Goal: Information Seeking & Learning: Learn about a topic

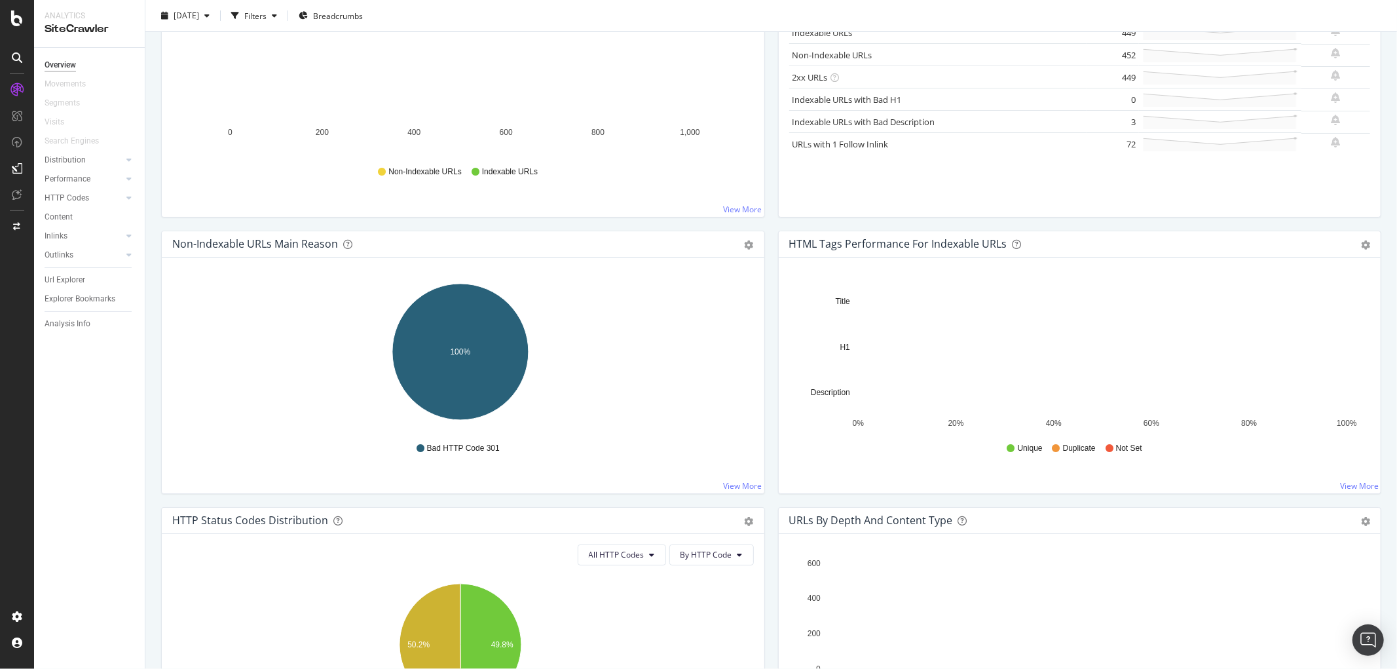
scroll to position [291, 0]
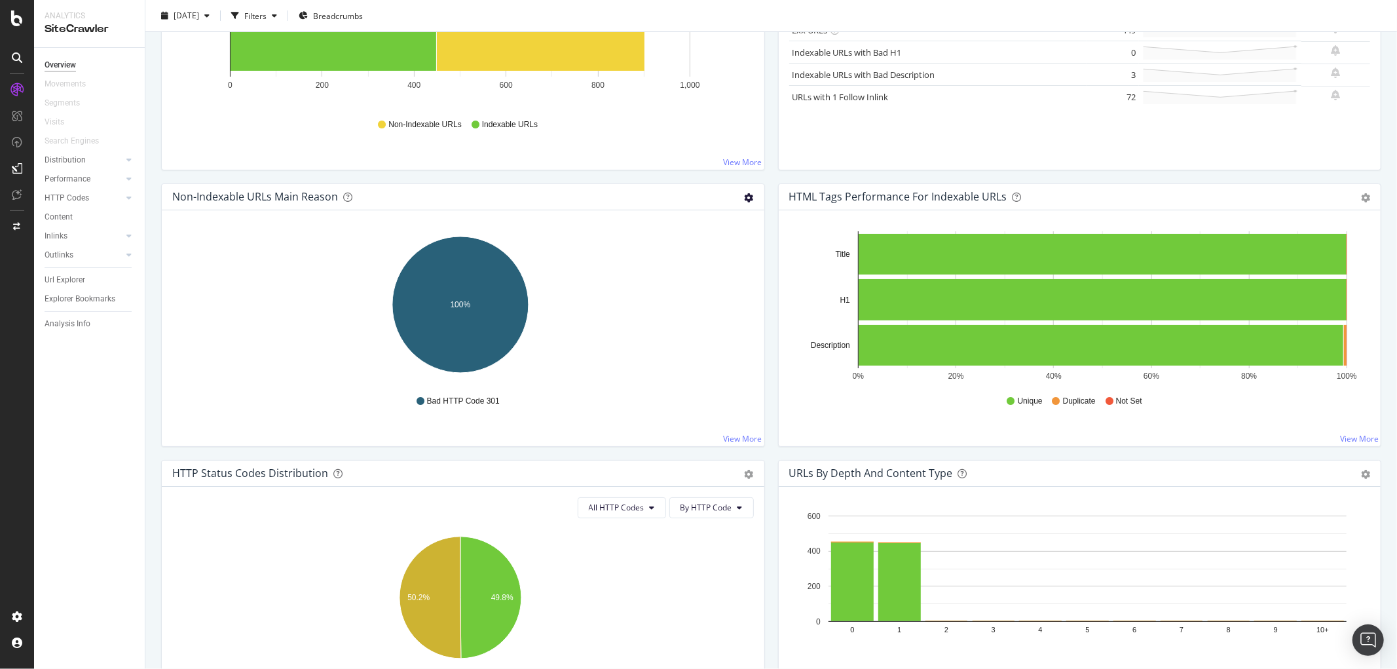
click at [745, 196] on icon "gear" at bounding box center [749, 197] width 9 height 9
click at [677, 245] on span "Table" at bounding box center [703, 247] width 119 height 18
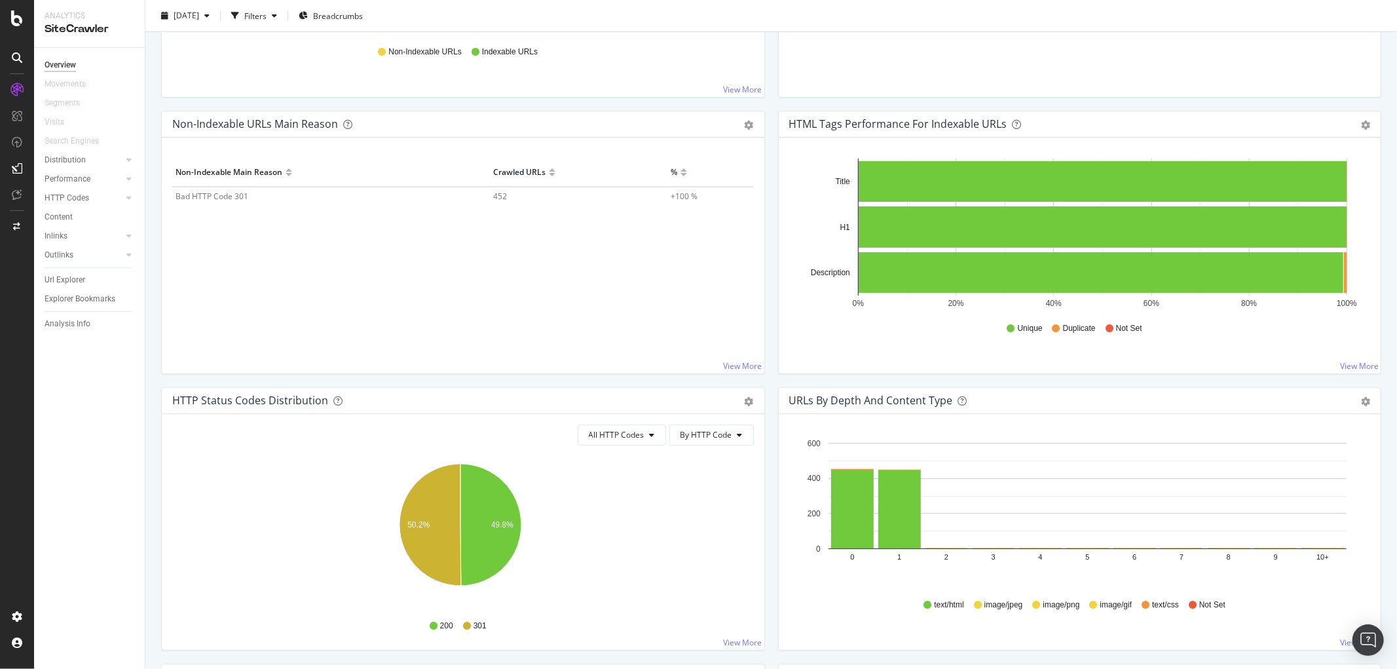
scroll to position [581, 0]
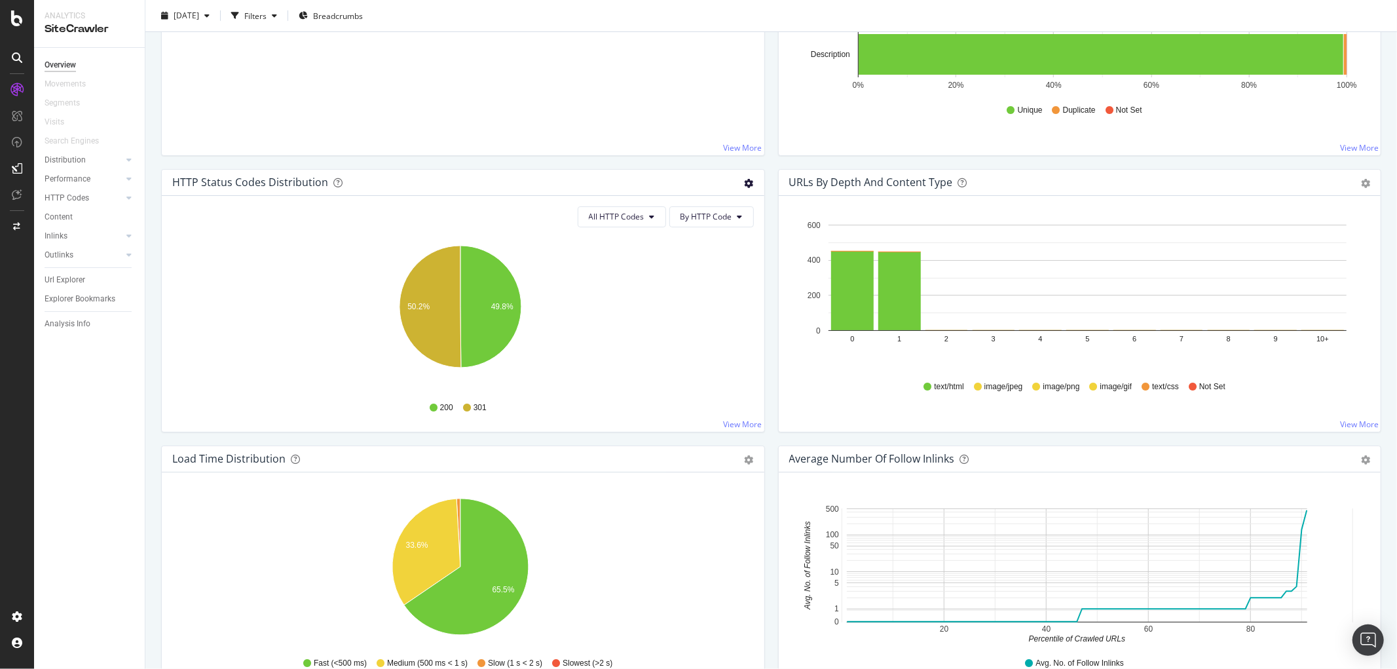
click at [745, 179] on icon "gear" at bounding box center [749, 183] width 9 height 9
click at [693, 232] on span "Table" at bounding box center [703, 233] width 119 height 18
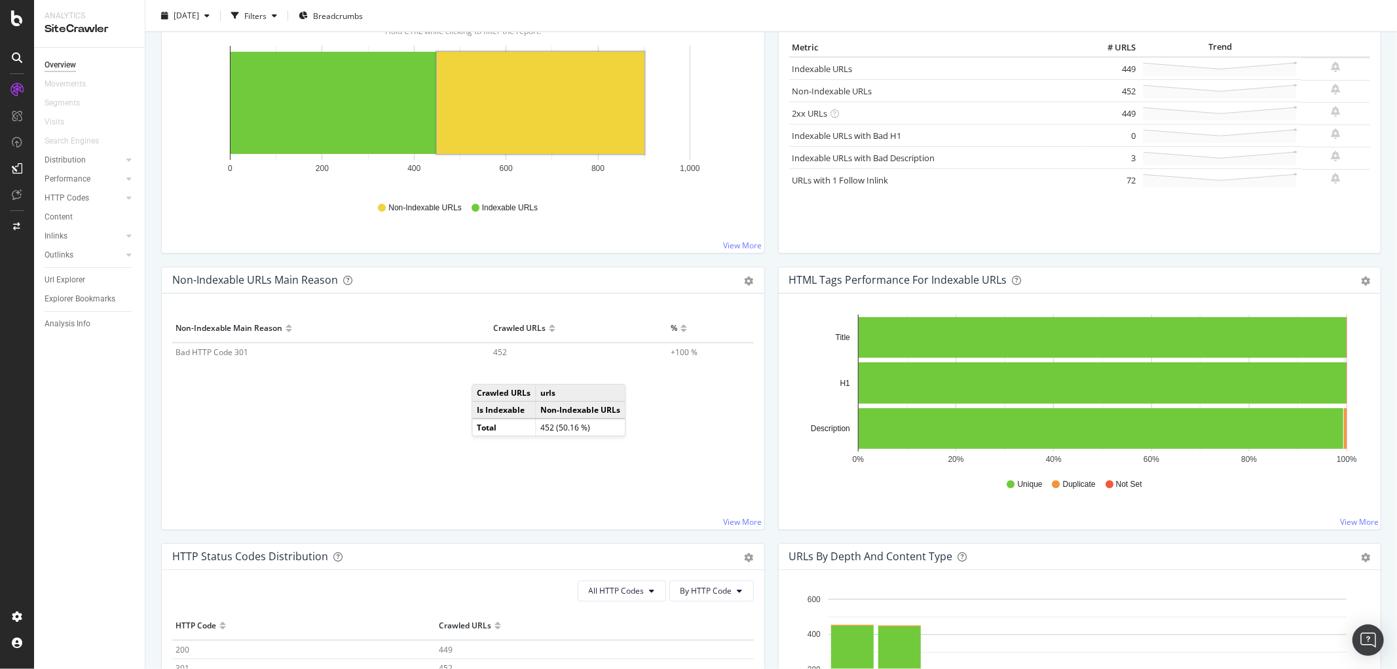
scroll to position [436, 0]
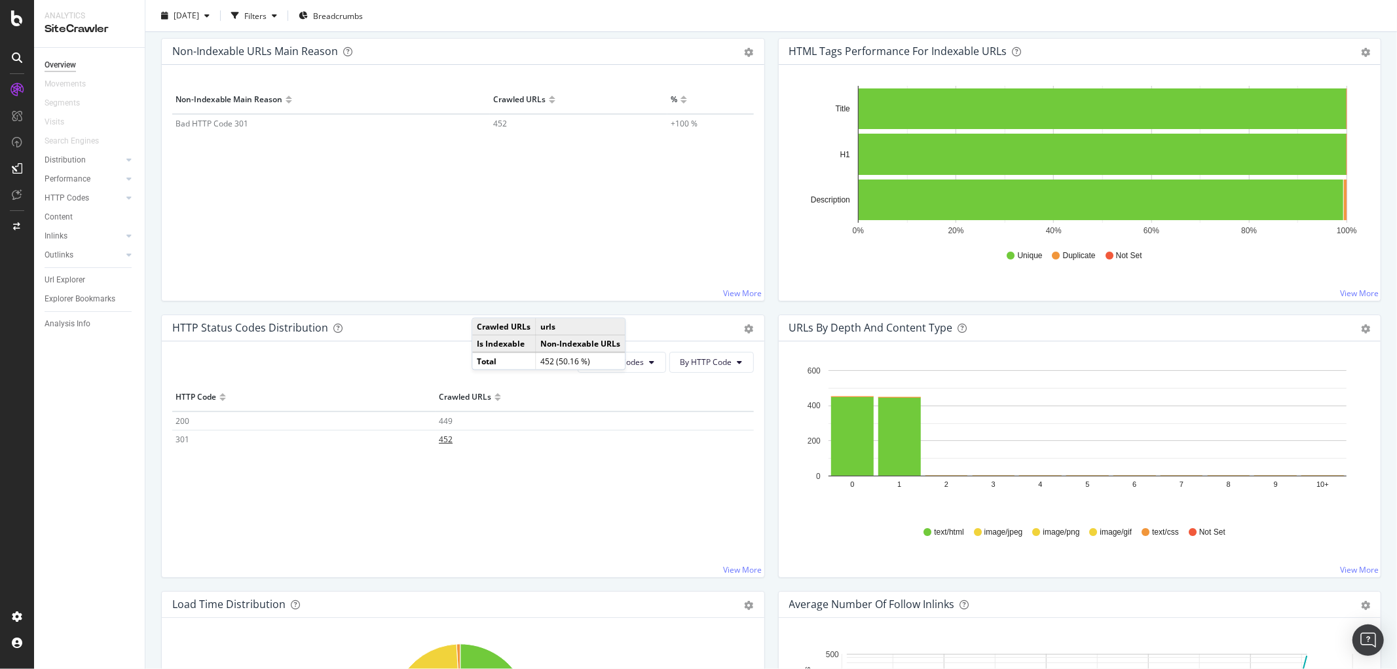
click at [442, 441] on span "452" at bounding box center [446, 438] width 14 height 11
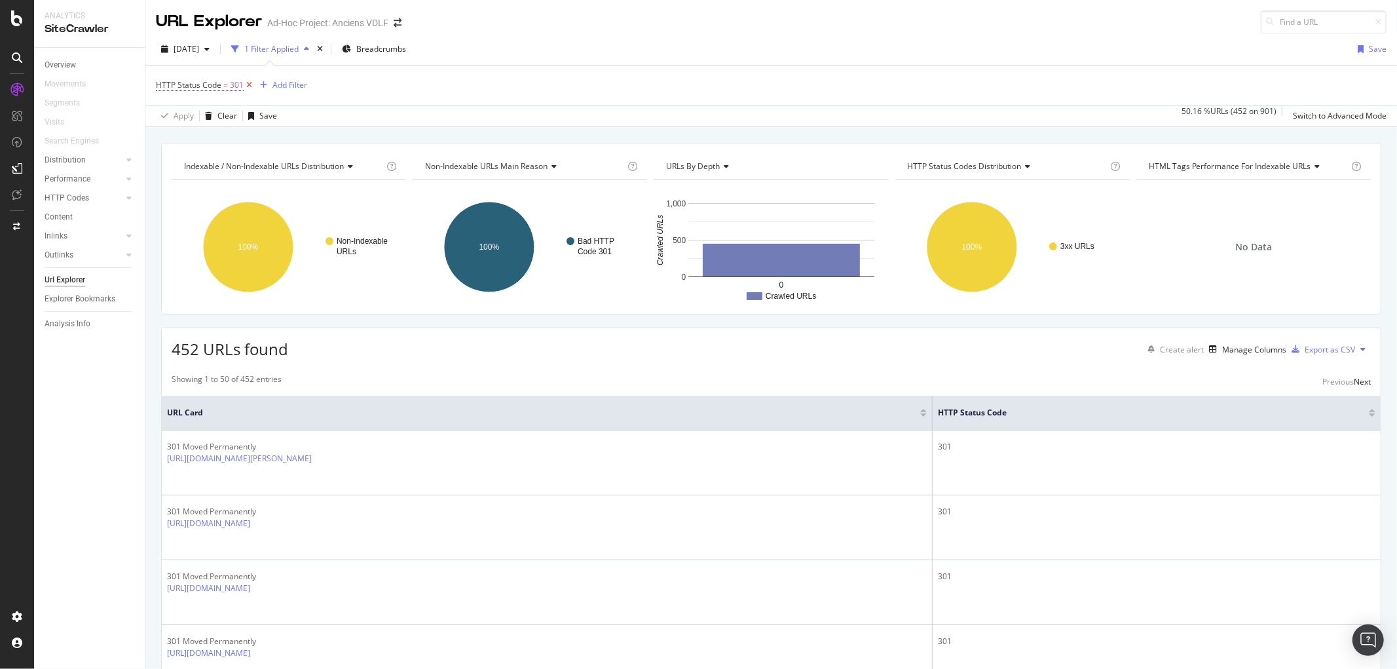
click at [249, 82] on icon at bounding box center [249, 85] width 11 height 13
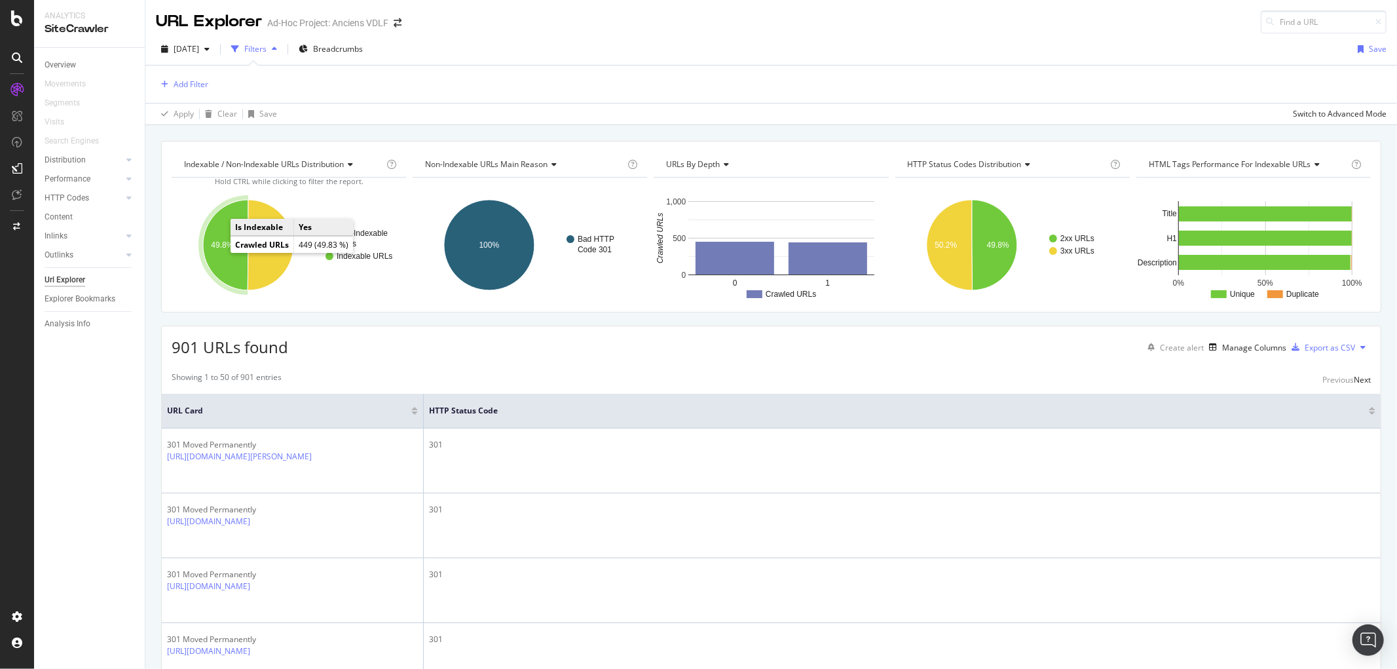
click at [215, 246] on text "49.8%" at bounding box center [222, 244] width 22 height 9
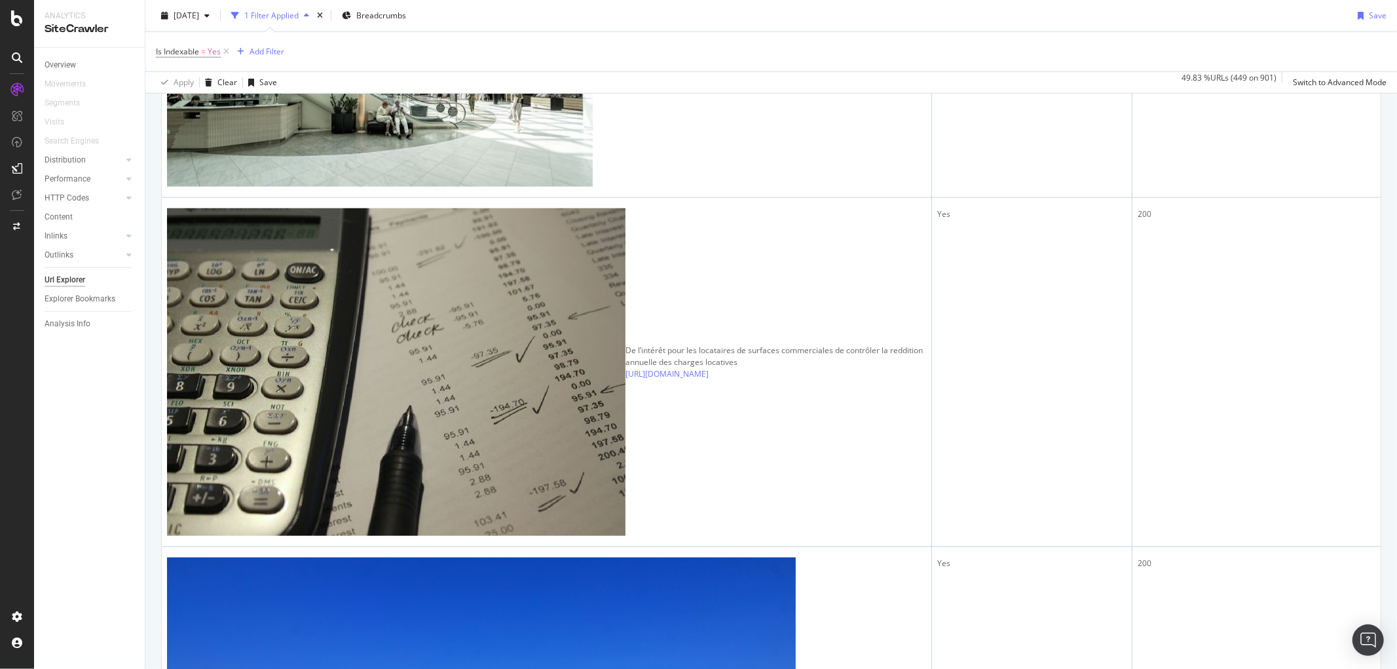
scroll to position [581, 0]
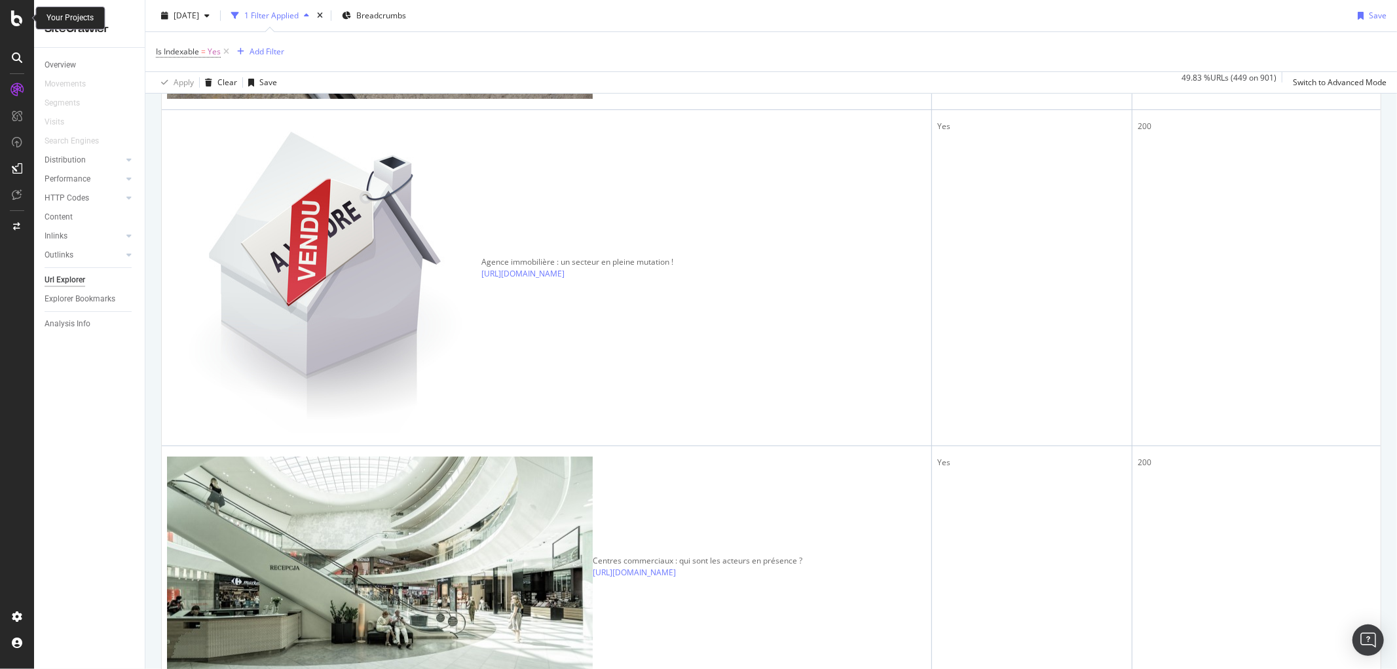
click at [13, 15] on icon at bounding box center [17, 18] width 12 height 16
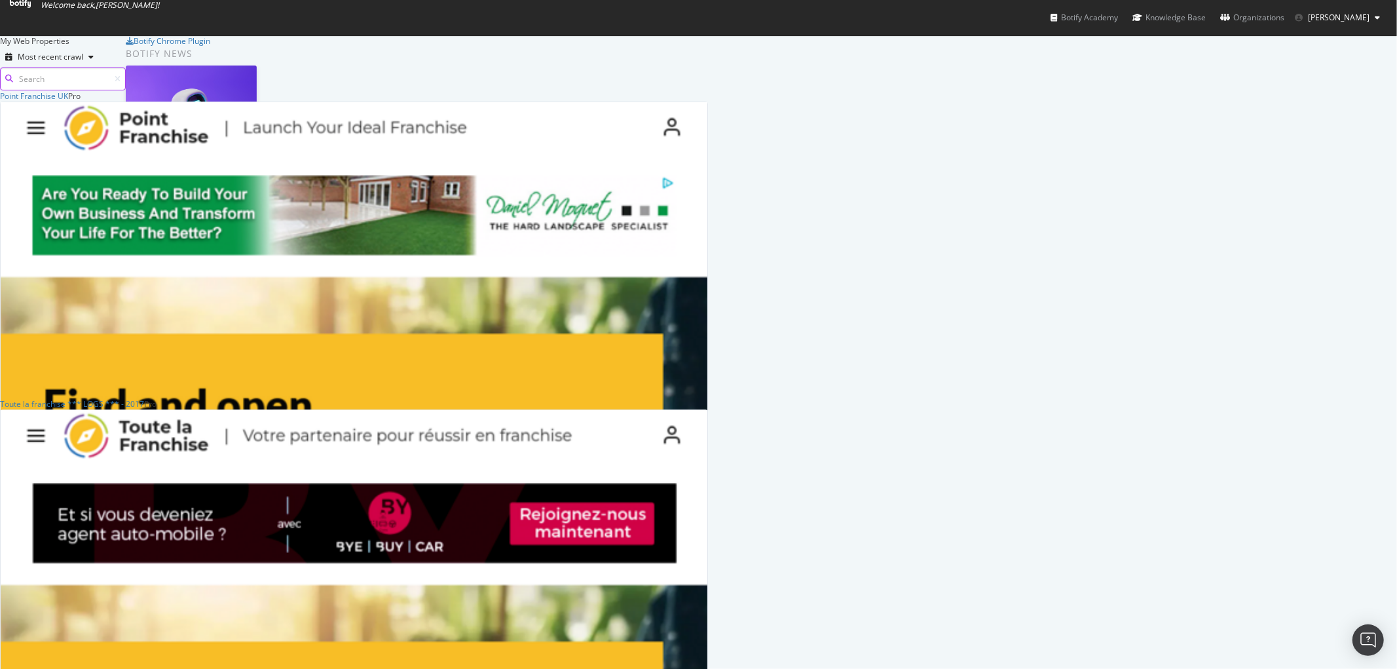
scroll to position [50, 0]
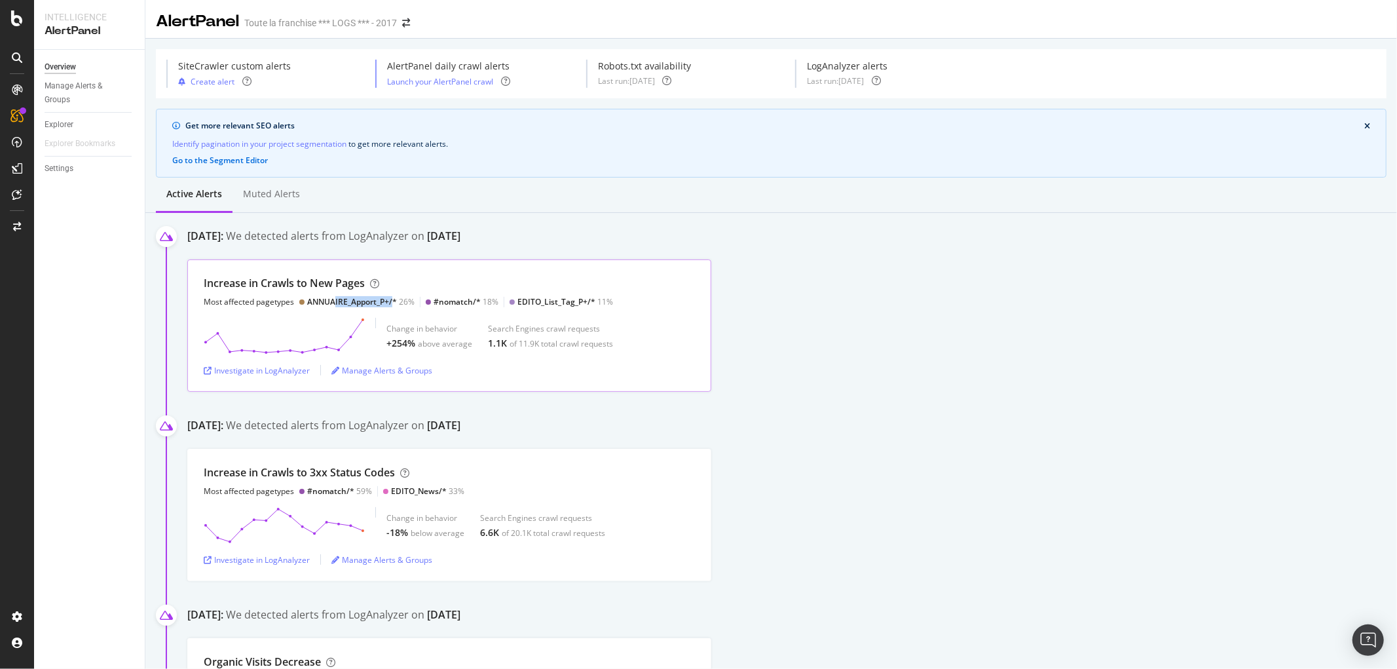
drag, startPoint x: 393, startPoint y: 299, endPoint x: 333, endPoint y: 297, distance: 60.3
click at [333, 297] on div "ANNUAIRE_Apport_P+/*" at bounding box center [352, 301] width 90 height 11
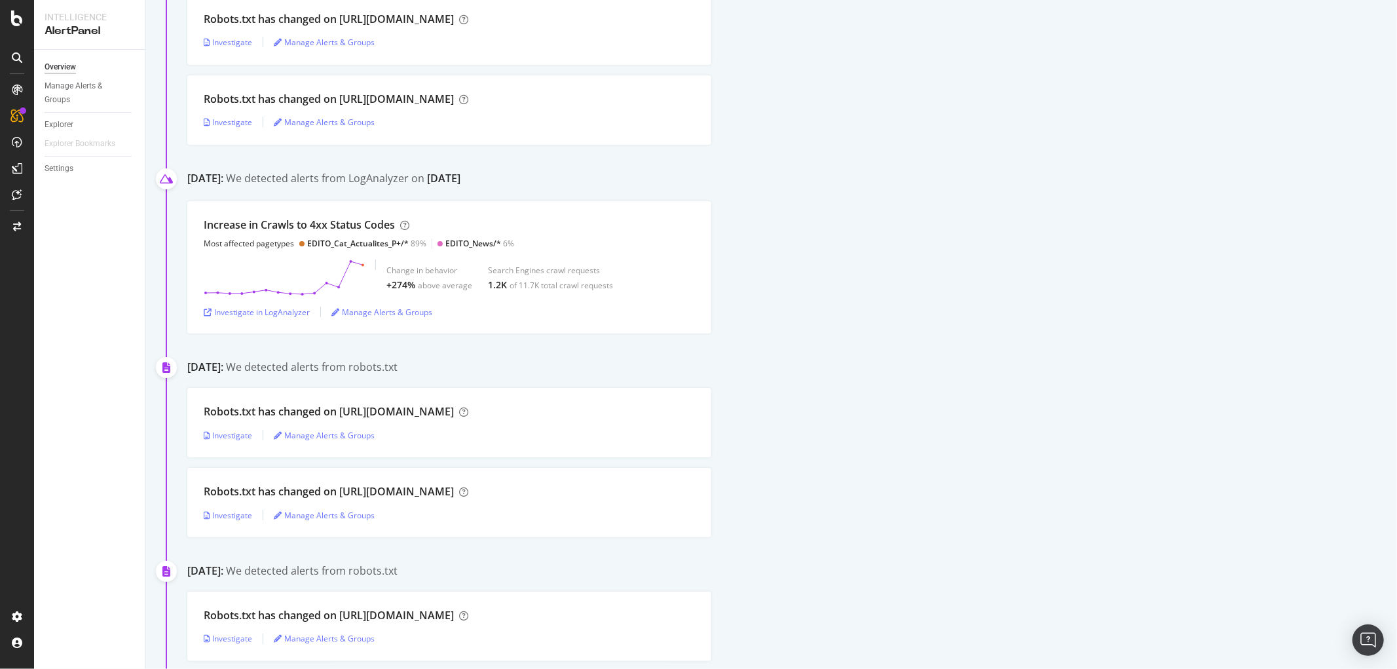
scroll to position [436, 0]
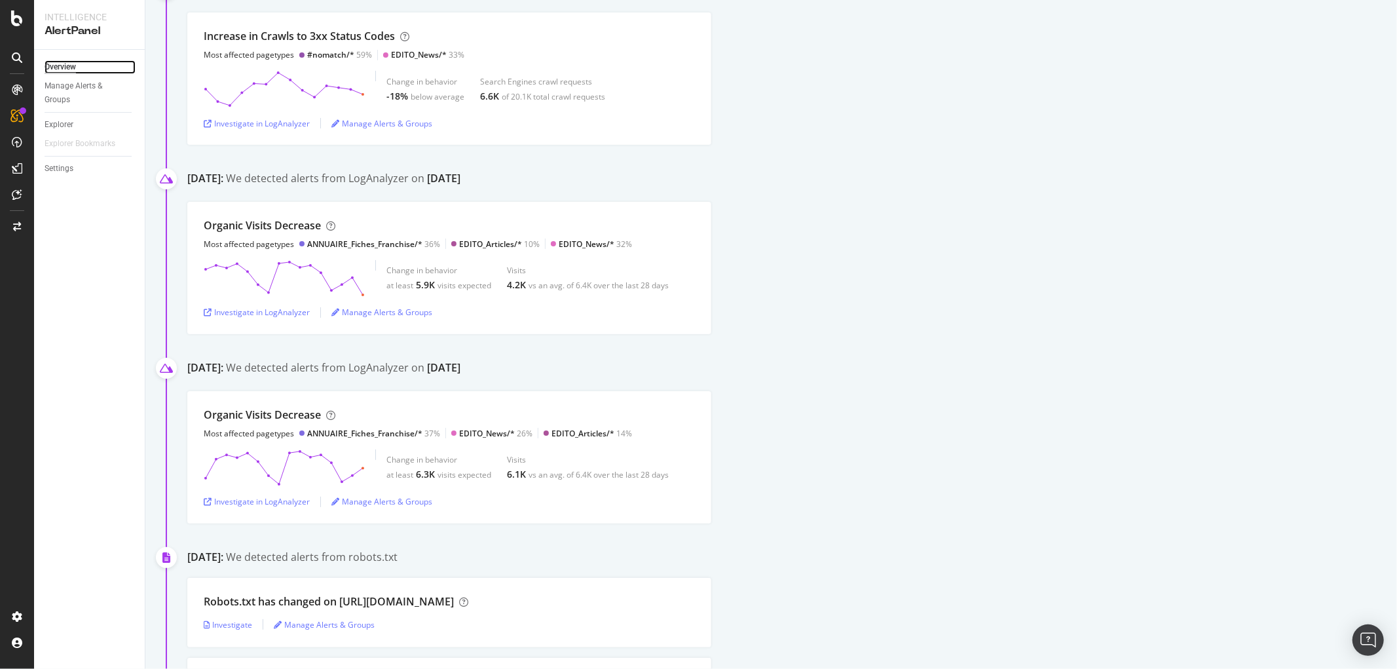
click at [59, 62] on div "Overview" at bounding box center [60, 67] width 31 height 14
click at [57, 69] on div "Overview" at bounding box center [60, 67] width 31 height 14
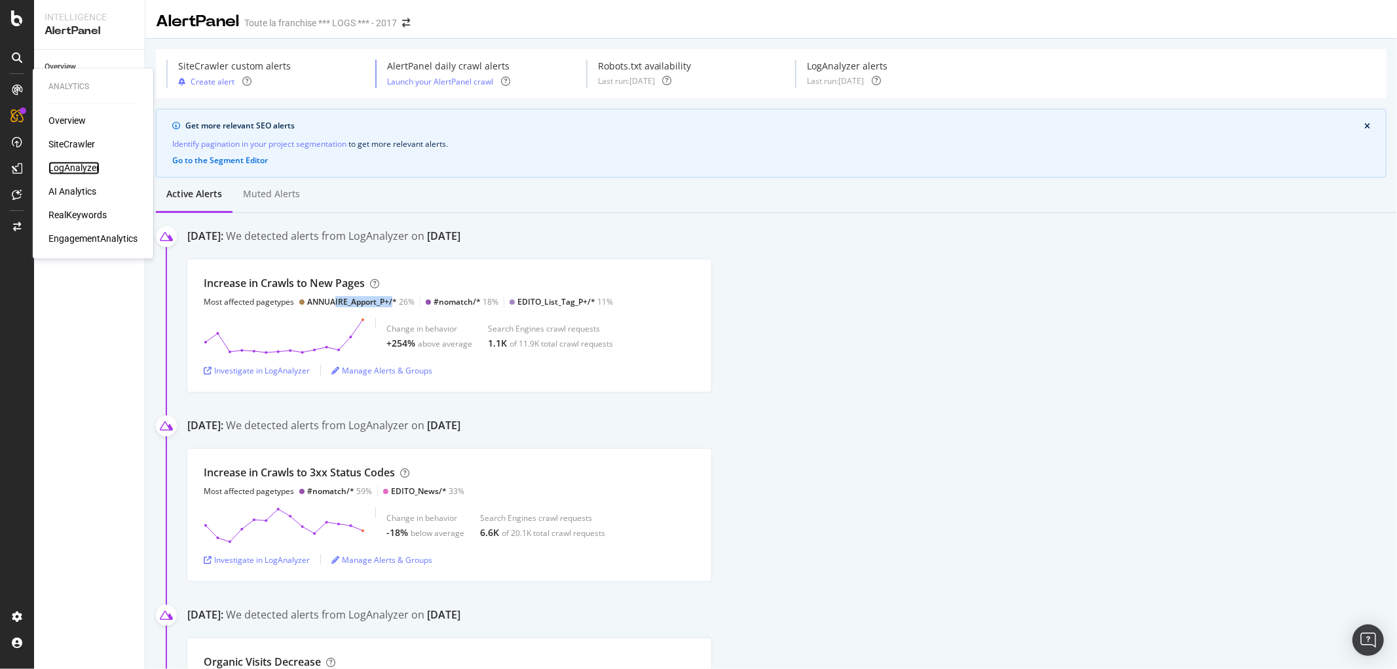
click at [57, 166] on div "LogAnalyzer" at bounding box center [73, 168] width 51 height 13
